Goal: Check status: Check status

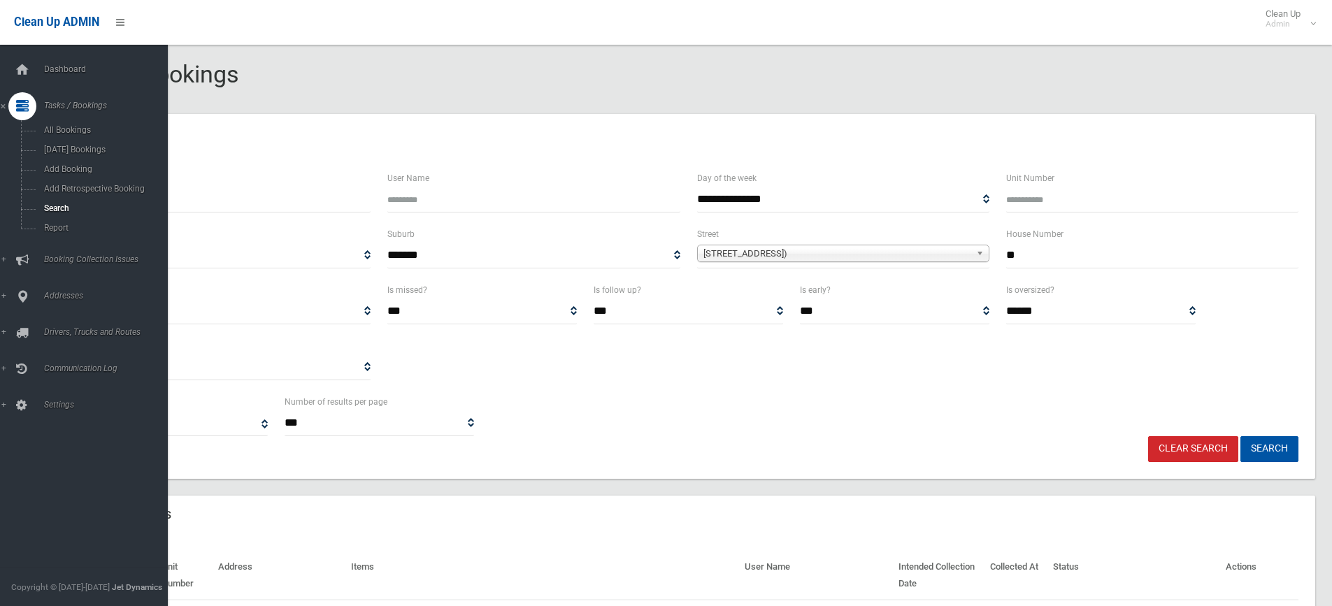
select select
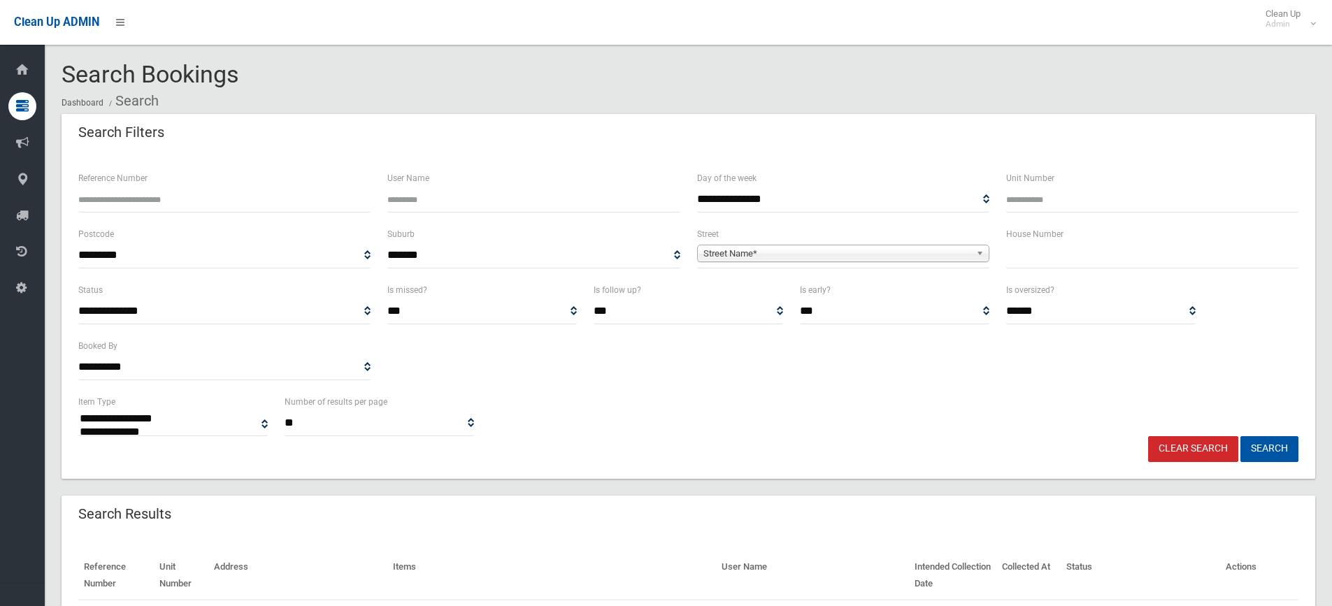
select select
click at [1040, 245] on input "text" at bounding box center [1152, 256] width 292 height 26
click at [1017, 257] on input "text" at bounding box center [1152, 256] width 292 height 26
type input "***"
click at [767, 251] on span "Street Name*" at bounding box center [836, 253] width 267 height 17
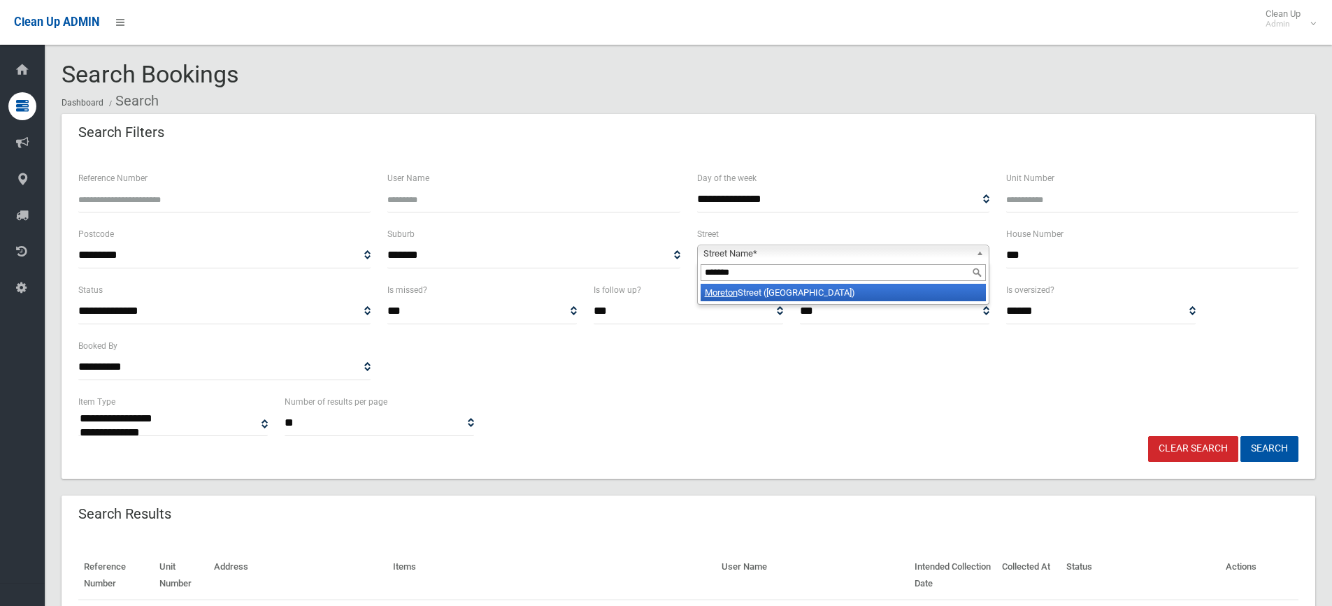
type input "*******"
click at [763, 294] on li "[GEOGRAPHIC_DATA] ([GEOGRAPHIC_DATA])" at bounding box center [842, 292] width 285 height 17
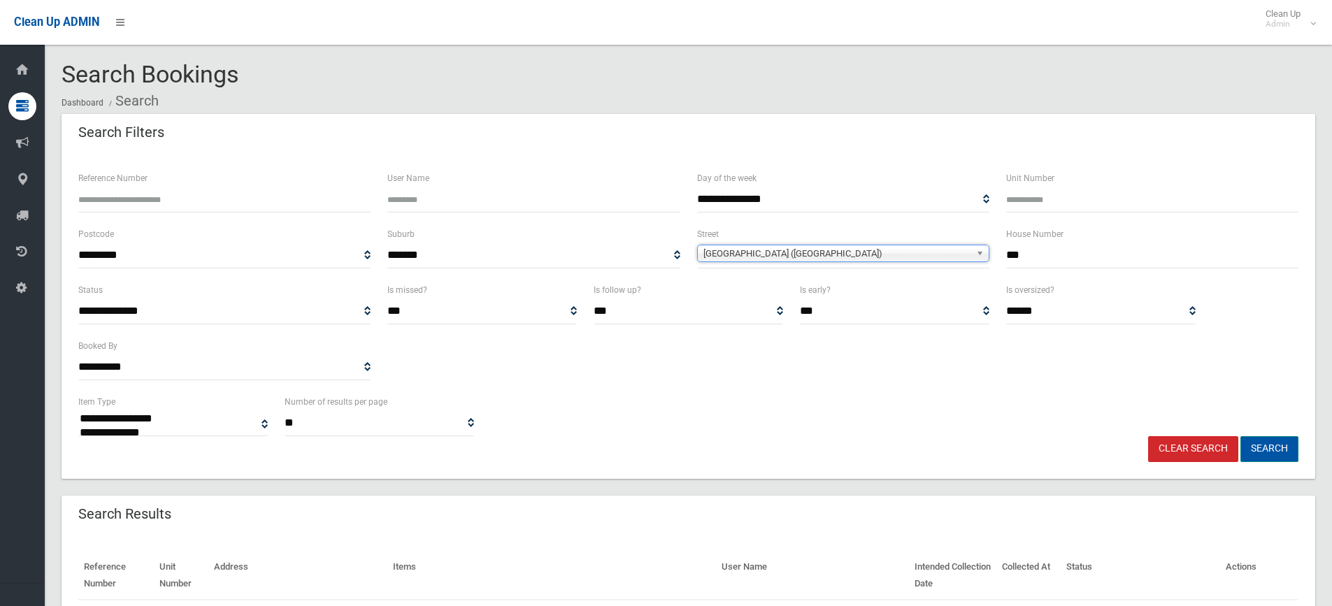
click at [1260, 451] on button "Search" at bounding box center [1269, 449] width 58 height 26
select select
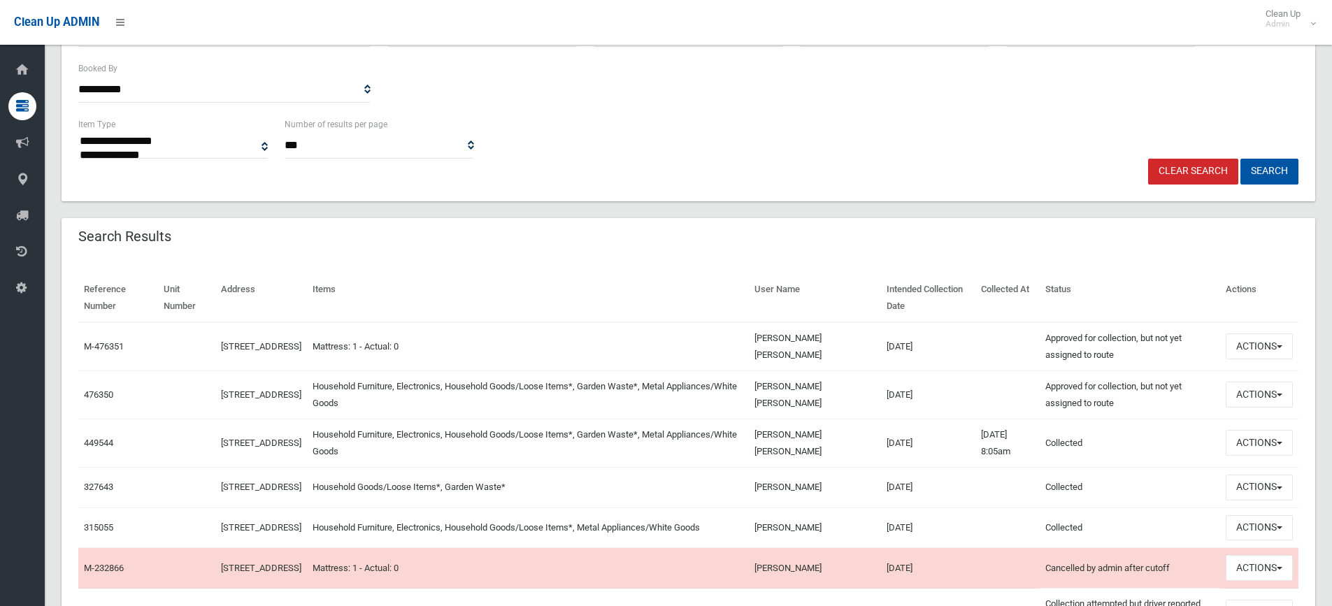
scroll to position [280, 0]
click at [92, 390] on link "476350" at bounding box center [98, 392] width 29 height 10
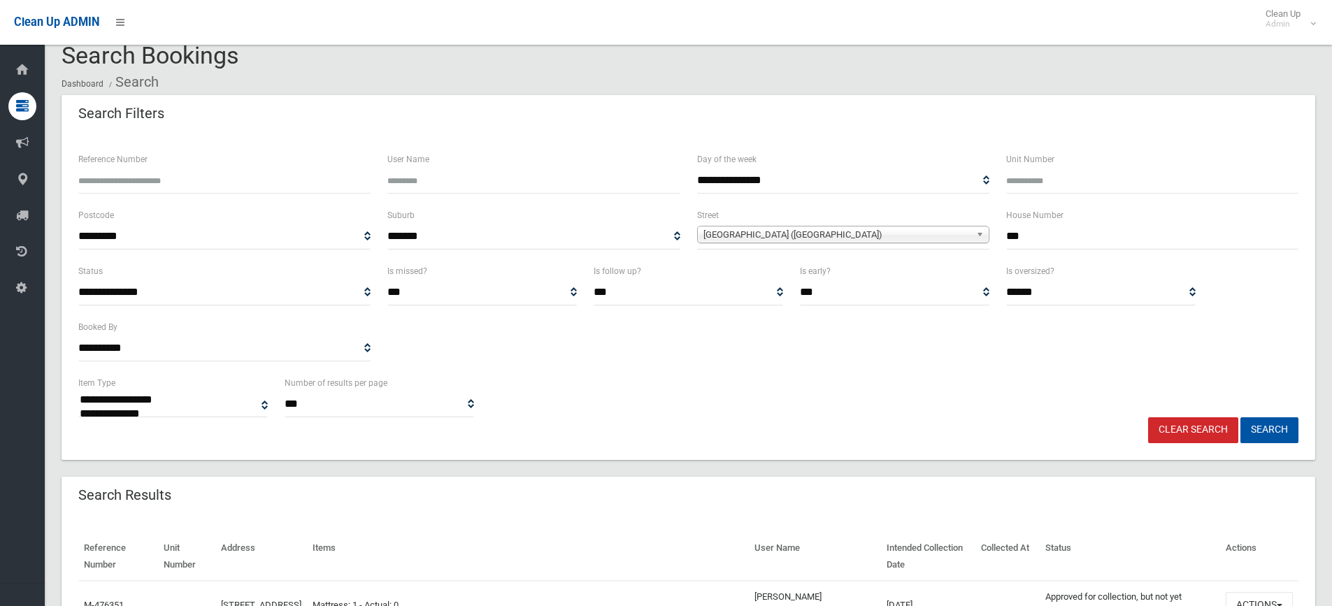
scroll to position [0, 0]
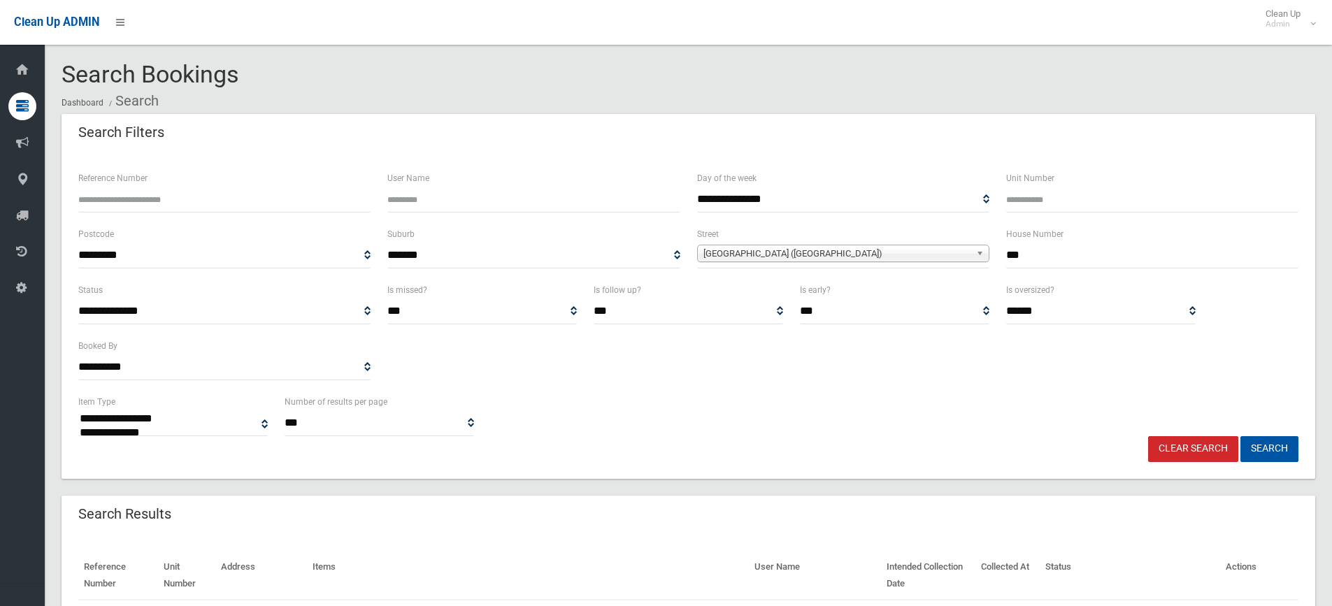
click at [1200, 442] on link "Clear Search" at bounding box center [1193, 449] width 90 height 26
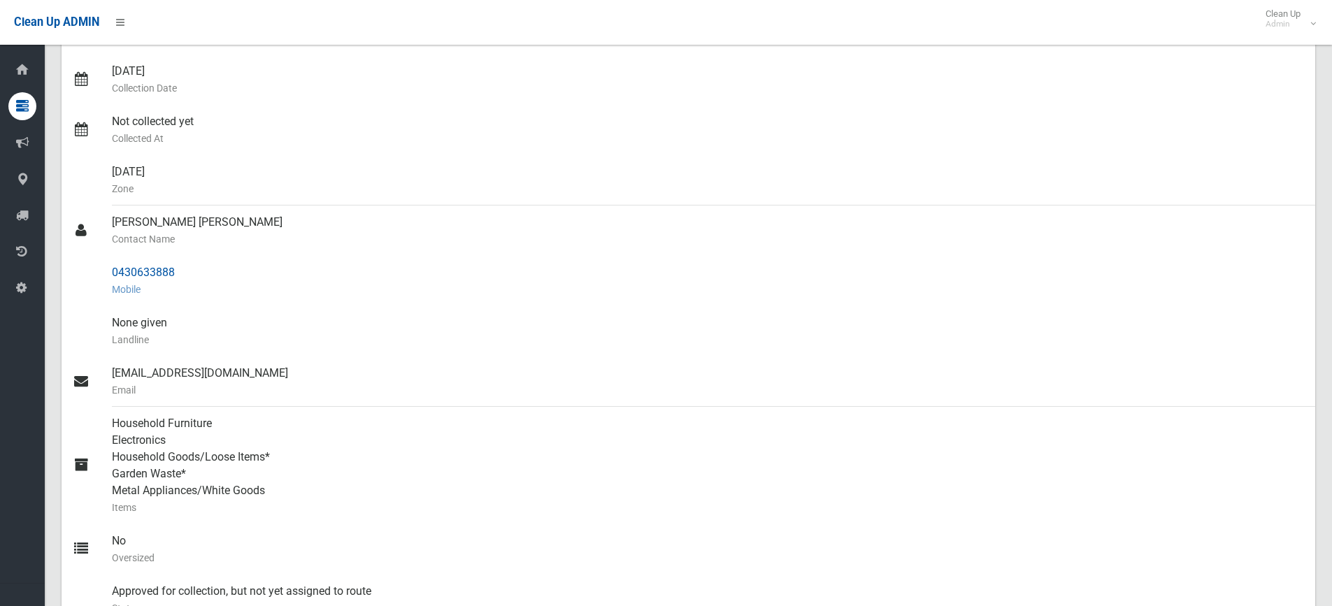
scroll to position [349, 0]
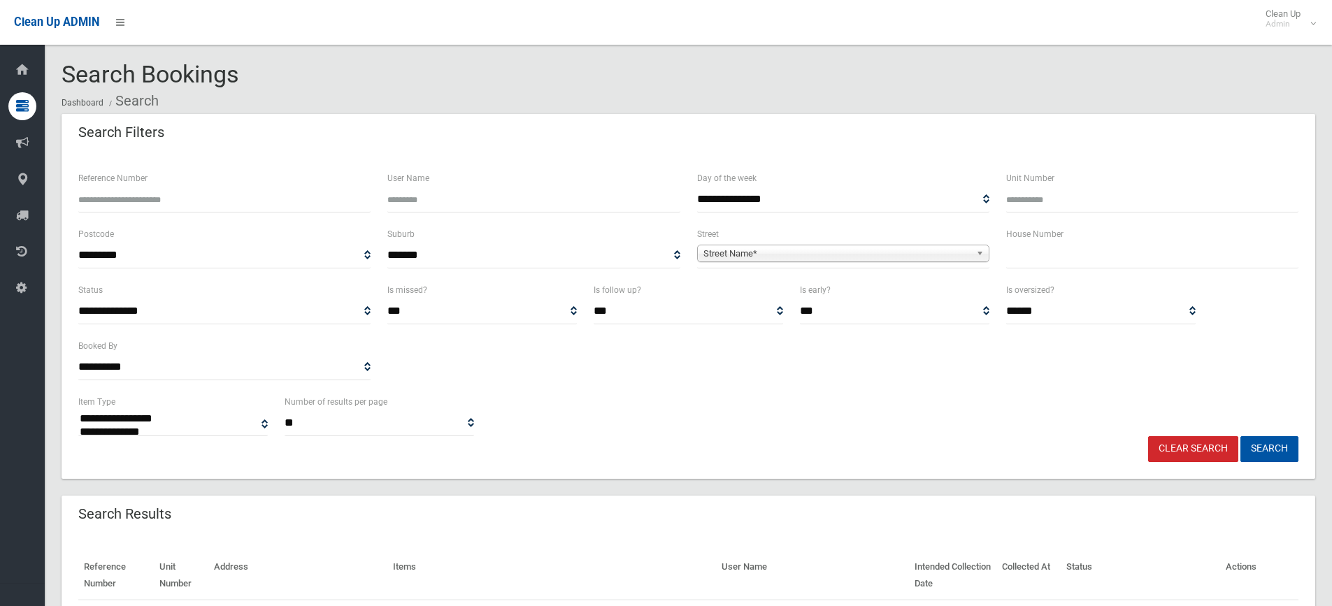
select select
